Goal: Task Accomplishment & Management: Use online tool/utility

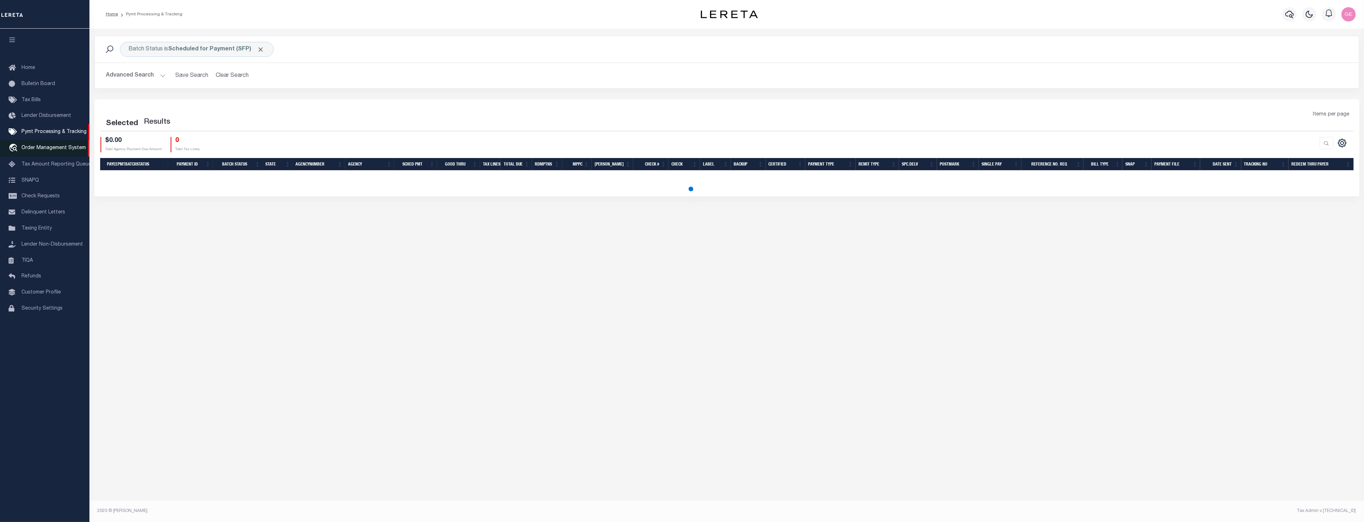
click at [41, 148] on span "Order Management System" at bounding box center [53, 148] width 64 height 5
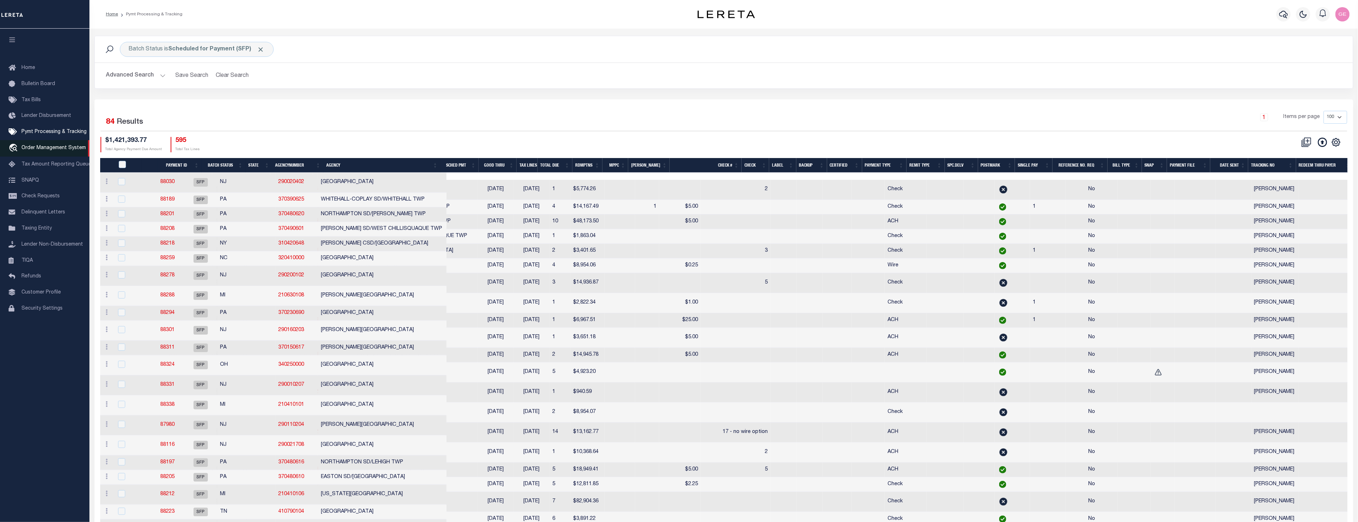
click at [73, 146] on span "Order Management System" at bounding box center [53, 148] width 64 height 5
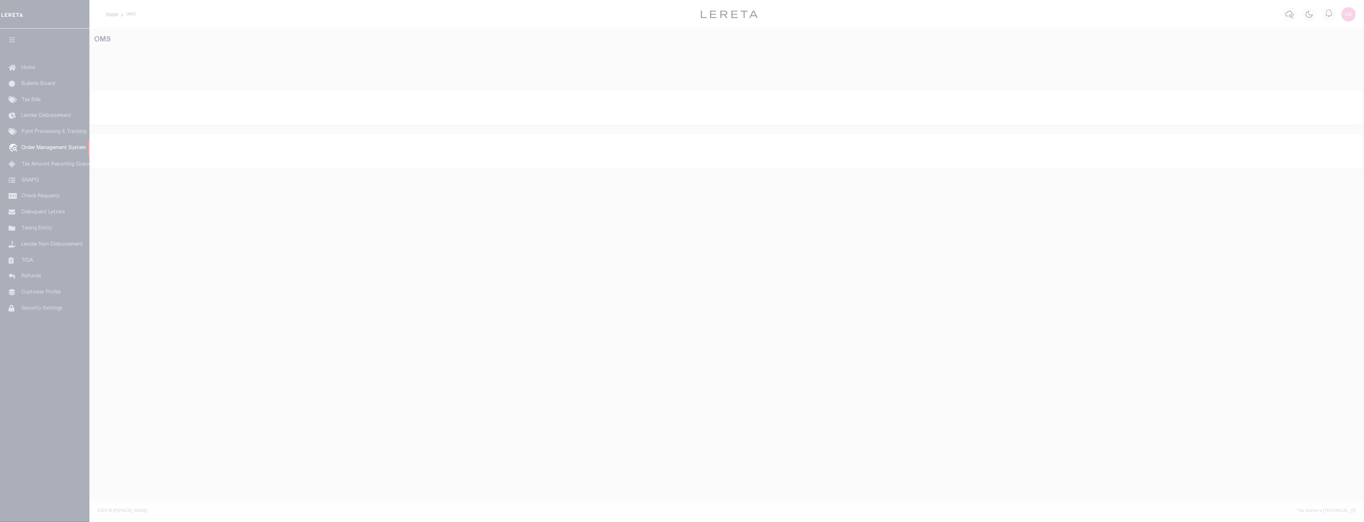
select select "200"
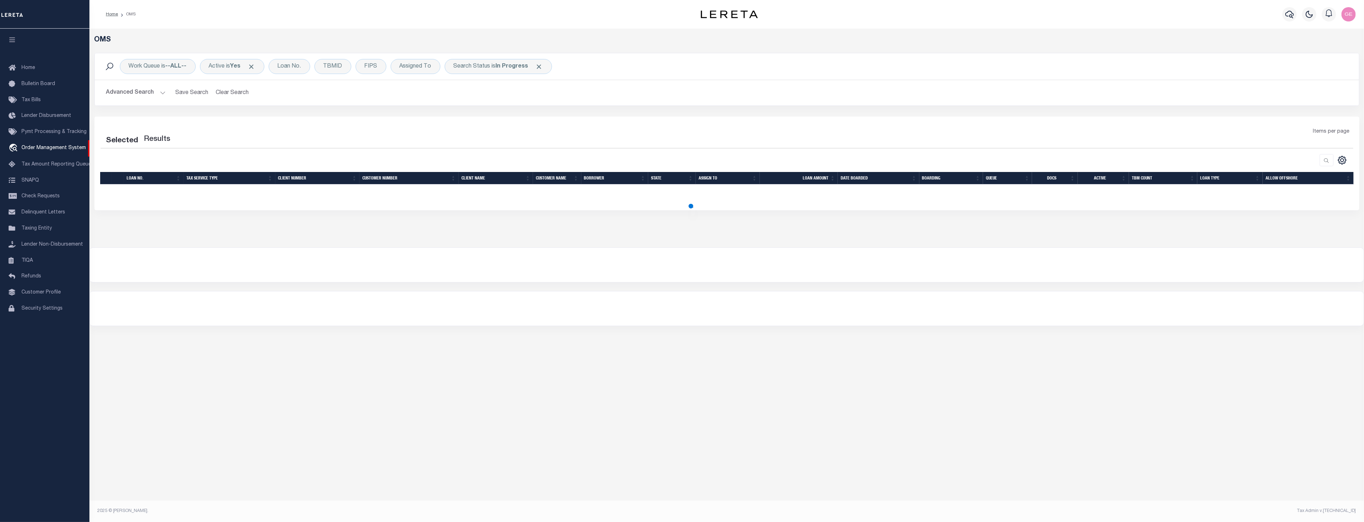
select select "200"
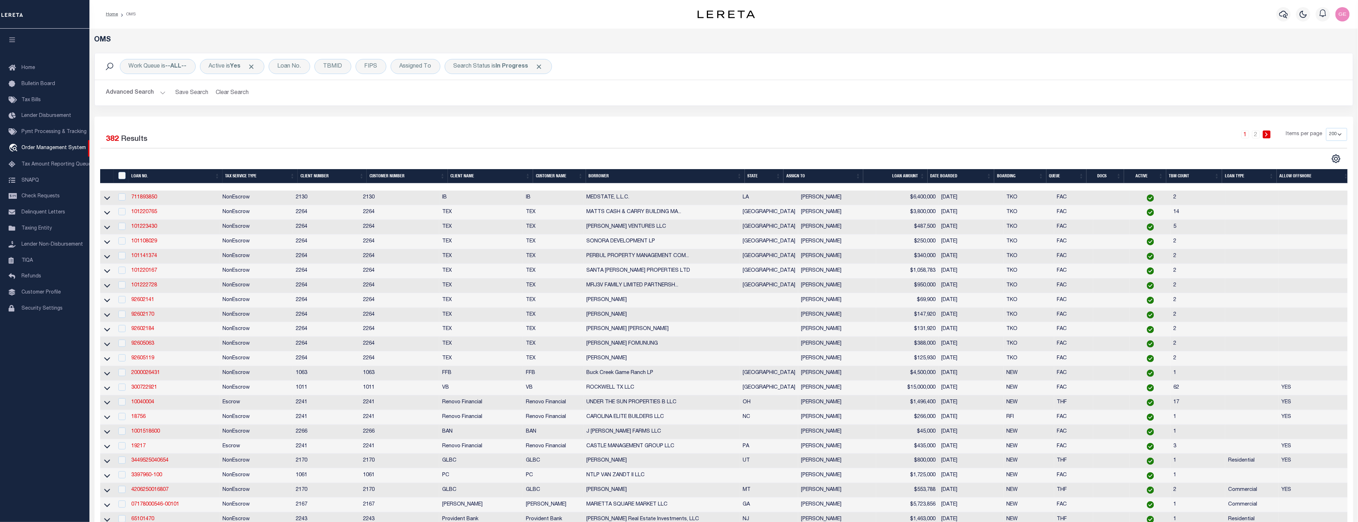
click at [152, 192] on td "711893850" at bounding box center [173, 198] width 91 height 15
checkbox input "true"
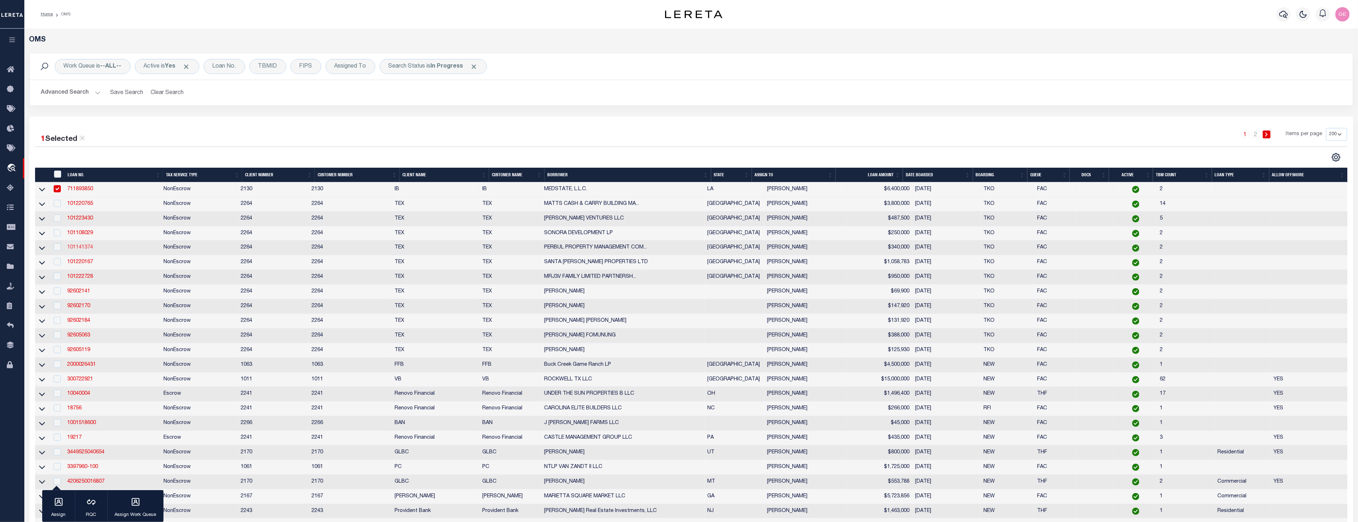
click at [80, 249] on link "101141374" at bounding box center [80, 247] width 26 height 5
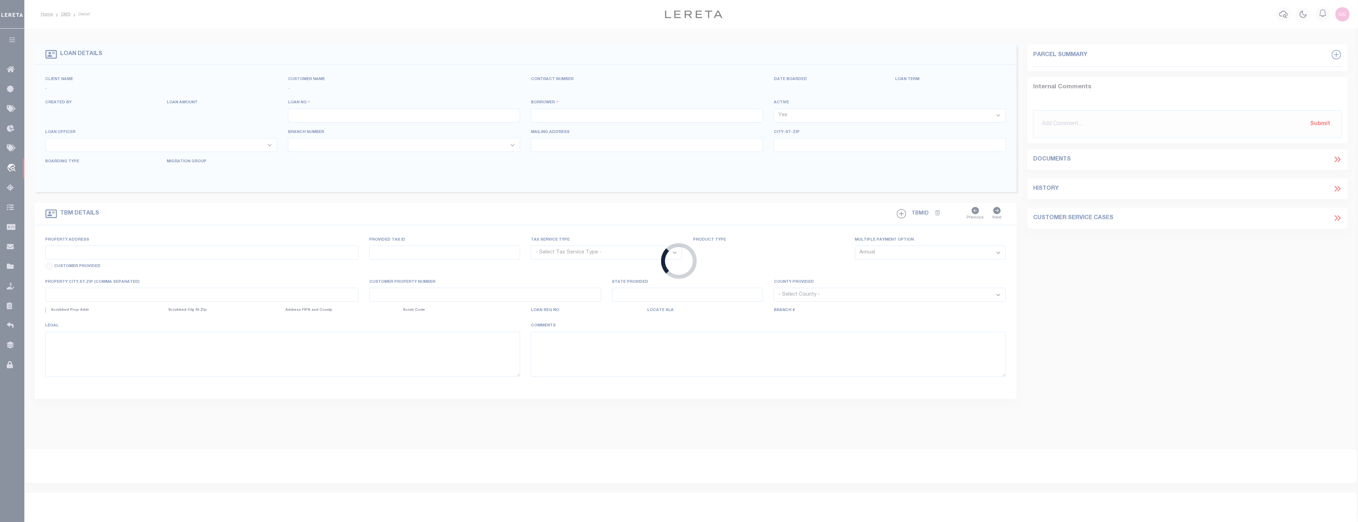
type input "101141374"
type input "PERBUL PROPERTY MANAGEMENT COMPANY LLC"
select select
type input "4823 S JACKSON RD STE C"
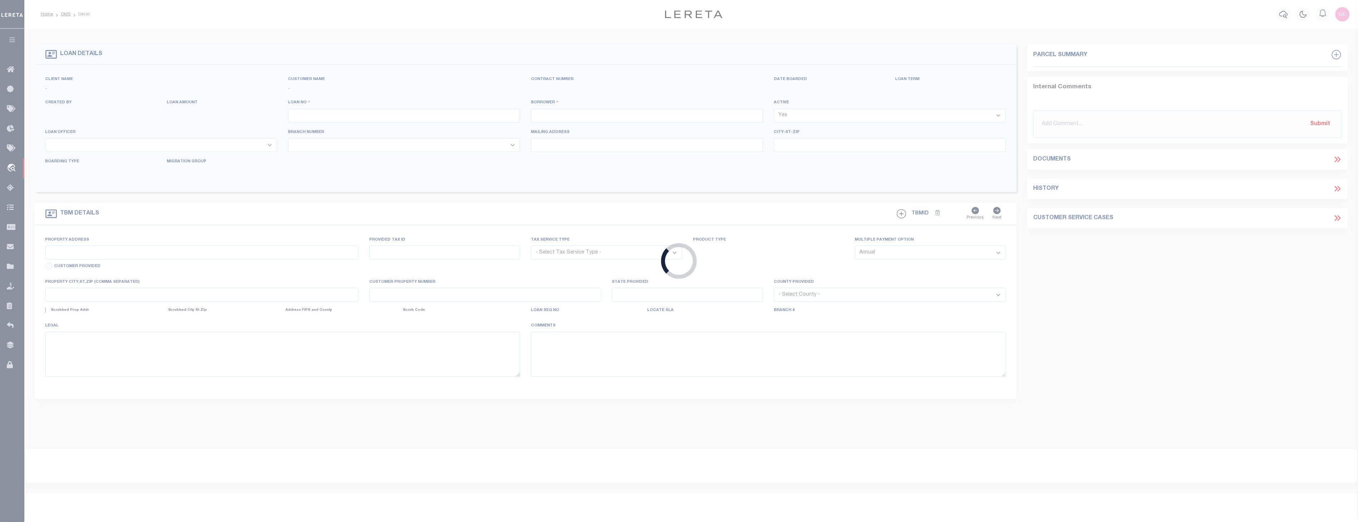
type input "EDINBURG TX 78539"
select select "NonEscrow"
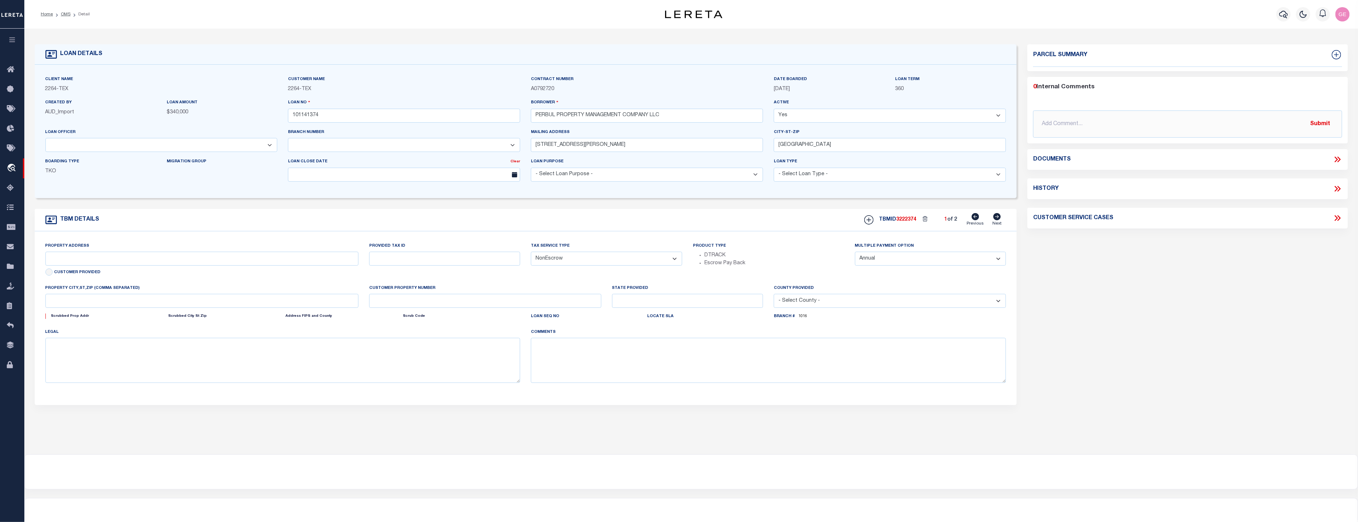
select select "22438"
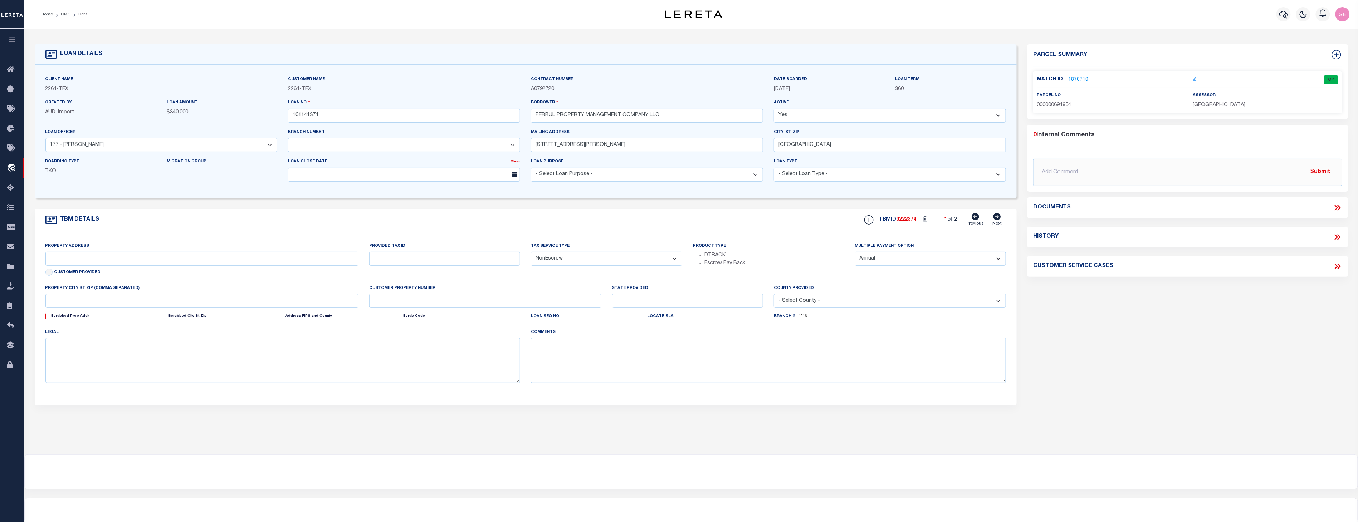
type input "4823 S JACKSON RD"
type input "B2542-00-000-0016-00"
select select
type input "EDINBURG TX 78539"
type input "[GEOGRAPHIC_DATA]"
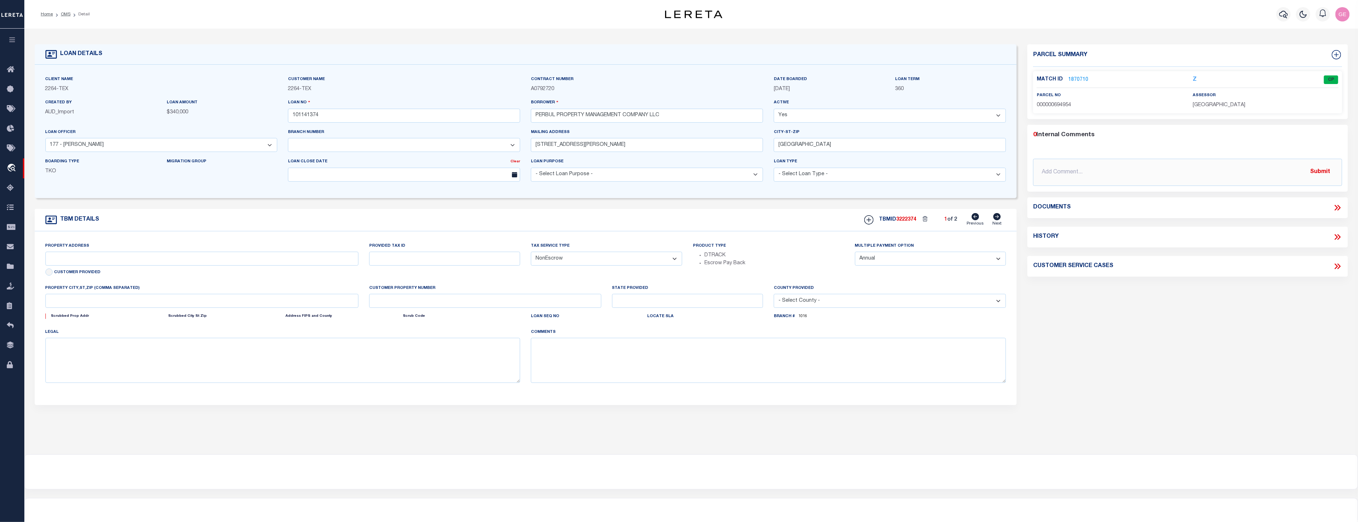
type textarea "LOT 16, BENTLEY ESTATES S/D, EDINBURG, HCTX"
select select "8148"
click at [1072, 79] on link "1870710" at bounding box center [1078, 80] width 20 height 8
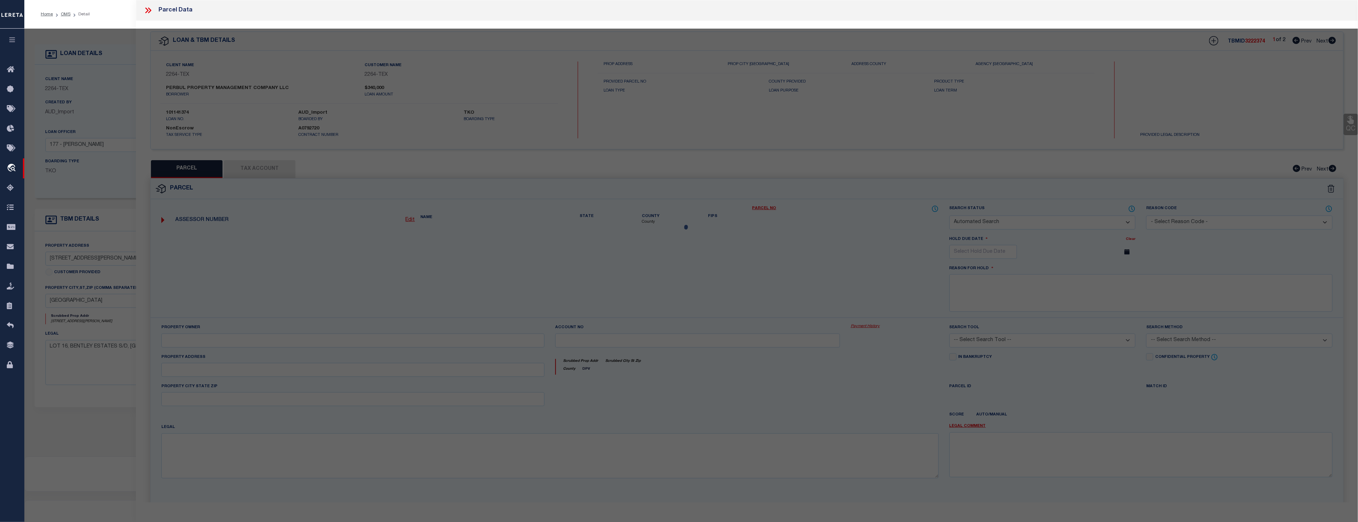
checkbox input "false"
select select "CP"
type input "PERBUL PROPERTY MANAGEMENT COMPANY LLC"
select select
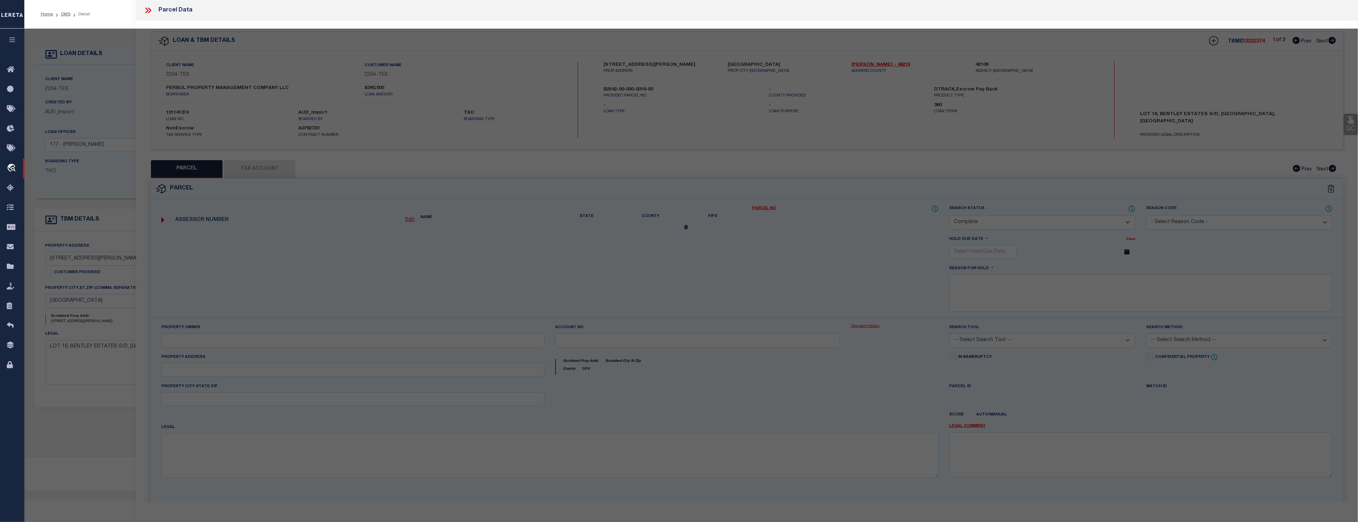
type input "4823 S JACKSON RD"
type input "EDINBURG TX 78539"
type textarea "BENTLEY ESTATES LOT 16"
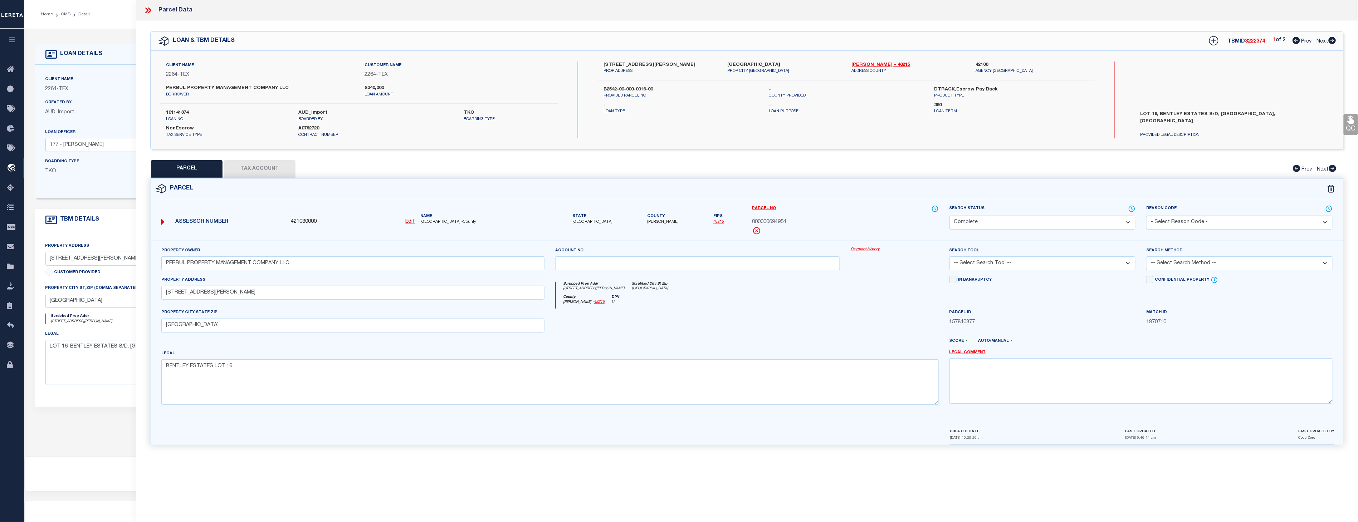
click at [872, 249] on link "Payment History" at bounding box center [895, 250] width 88 height 6
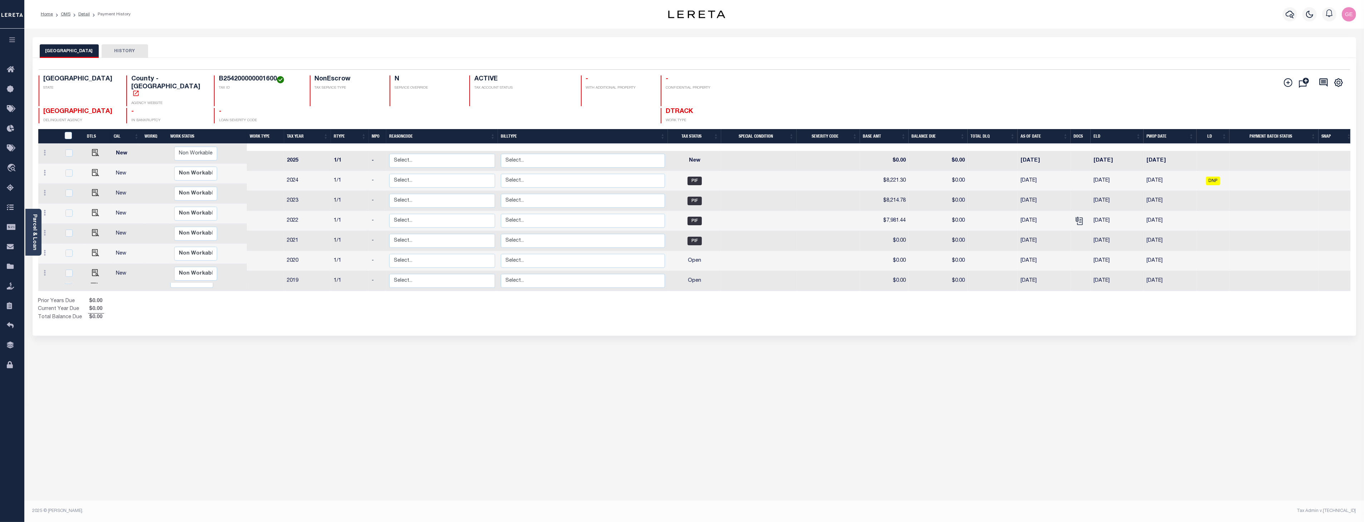
click at [435, 388] on div "HIDALGO COUNTY HISTORY Selected 7 Results" at bounding box center [694, 239] width 1334 height 404
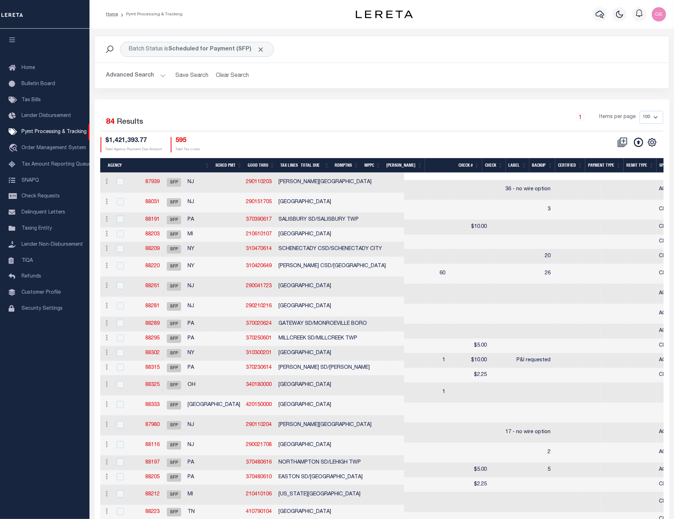
scroll to position [0, 122]
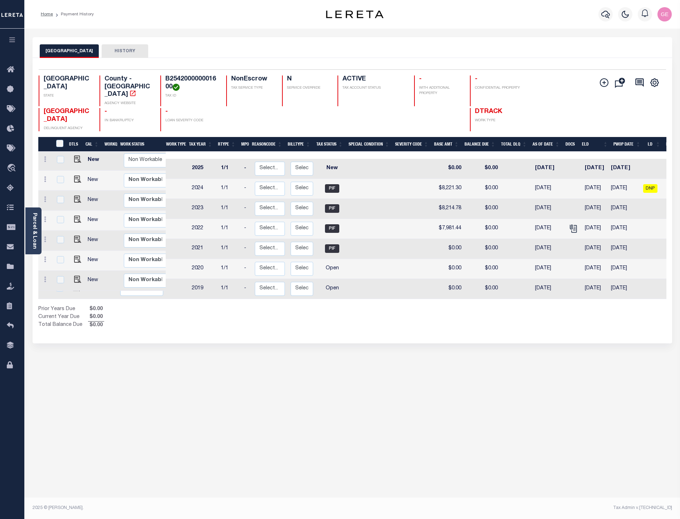
scroll to position [1, 0]
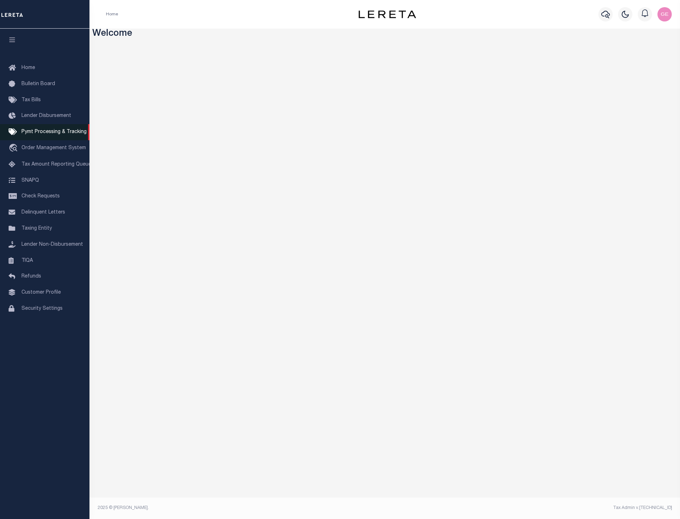
click at [45, 137] on link "Pymt Processing & Tracking" at bounding box center [44, 132] width 89 height 16
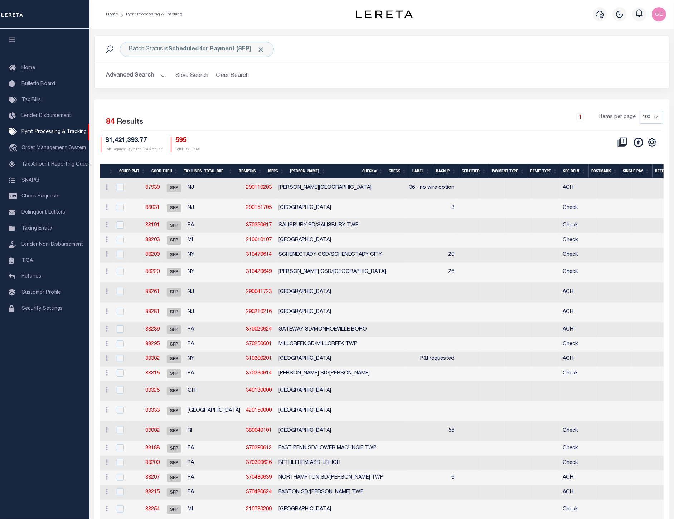
scroll to position [0, 248]
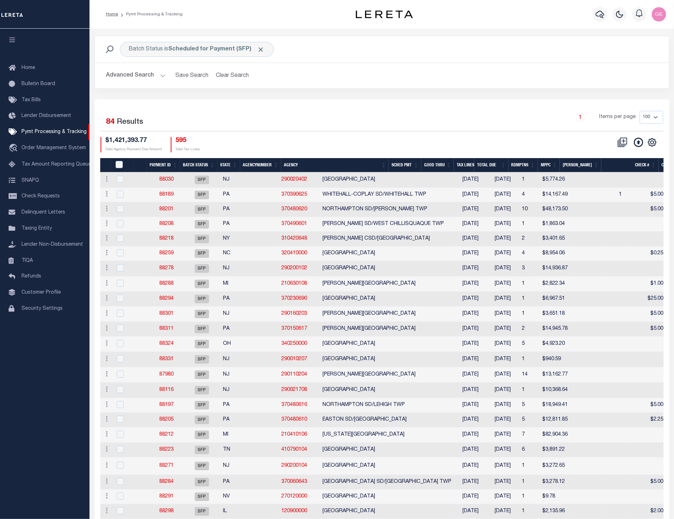
click at [549, 122] on div "1 Items per page 100 200 500 1000" at bounding box center [453, 120] width 419 height 19
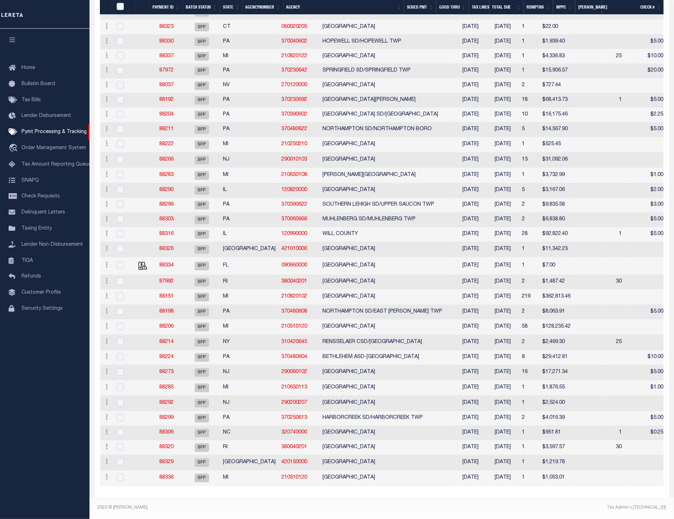
scroll to position [962, 0]
drag, startPoint x: 374, startPoint y: 493, endPoint x: 398, endPoint y: 492, distance: 23.3
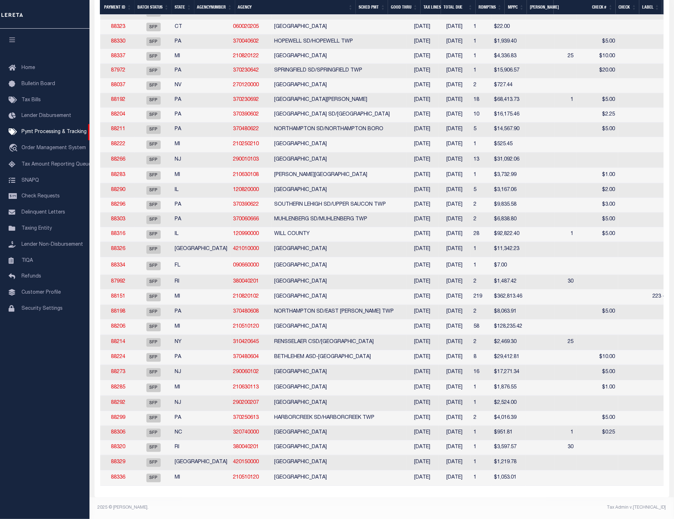
scroll to position [0, 0]
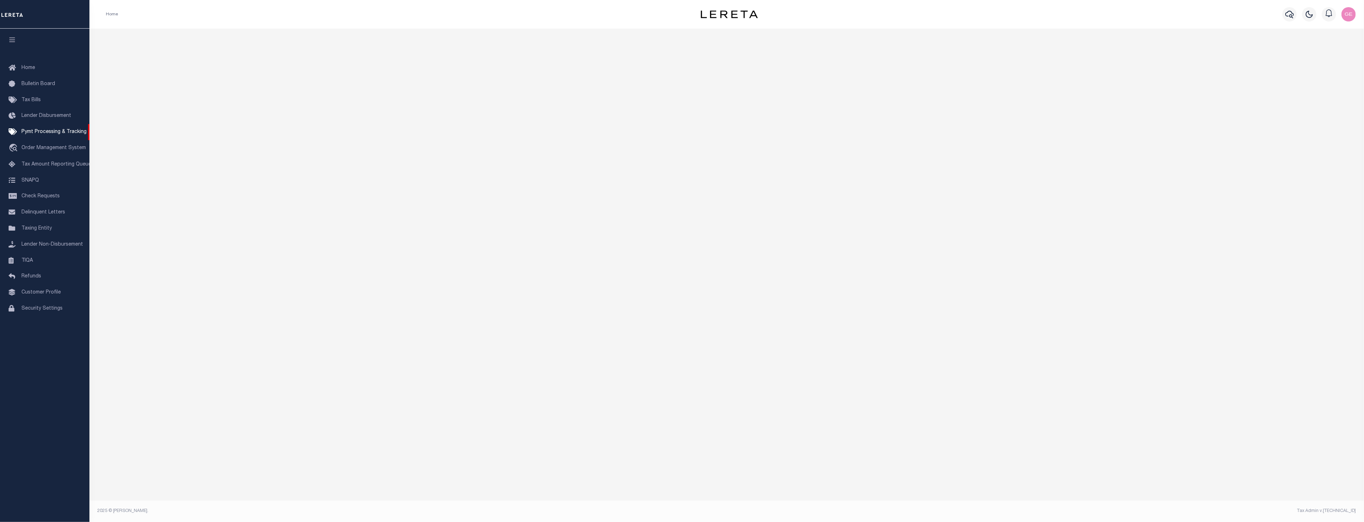
click at [1014, 225] on div "SFP BATCH ID STATE AGENCY NUMBER CREATED BY" at bounding box center [726, 264] width 1274 height 470
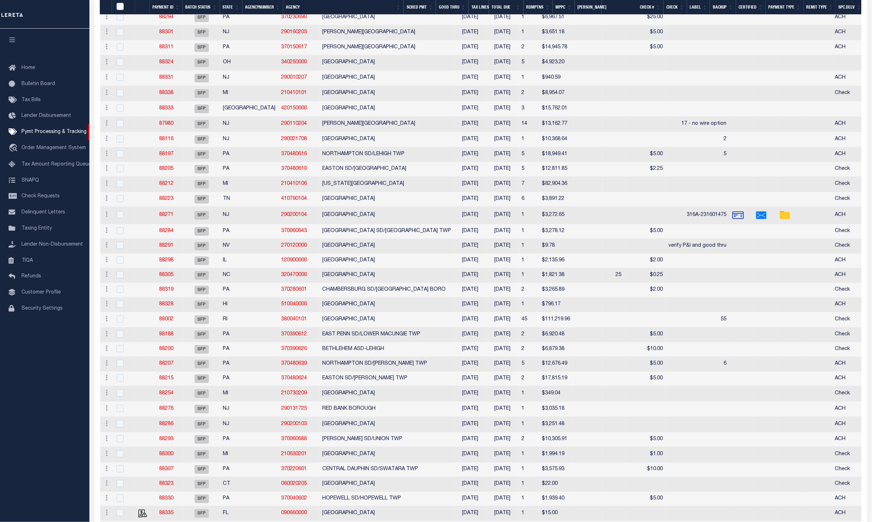
scroll to position [277, 0]
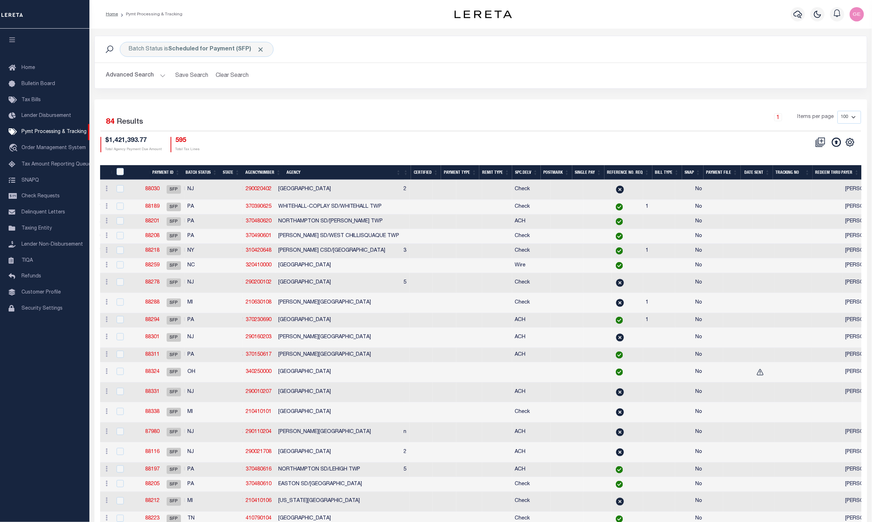
drag, startPoint x: 363, startPoint y: 160, endPoint x: 288, endPoint y: 162, distance: 75.8
click at [288, 162] on div at bounding box center [481, 161] width 762 height 7
drag, startPoint x: 330, startPoint y: 160, endPoint x: 270, endPoint y: 160, distance: 60.8
click at [270, 160] on div at bounding box center [321, 161] width 1082 height 7
